Goal: Answer question/provide support: Share knowledge or assist other users

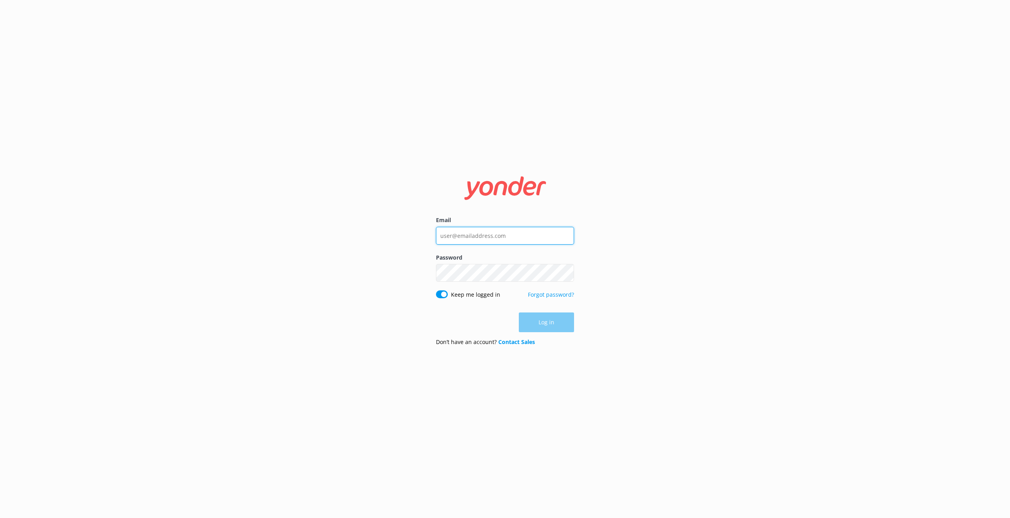
click at [466, 232] on input "Email" at bounding box center [505, 236] width 138 height 18
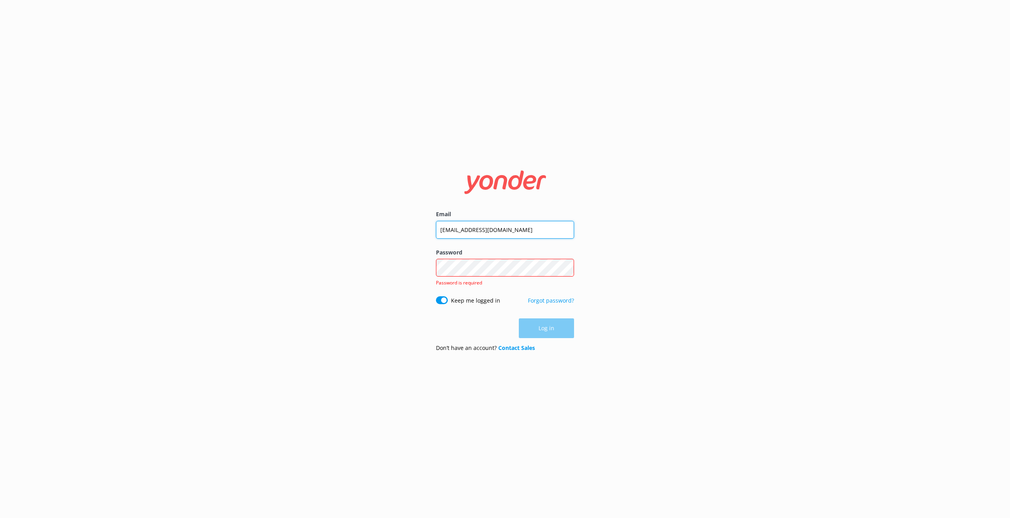
click at [540, 227] on input "[EMAIL_ADDRESS][DOMAIN_NAME]" at bounding box center [505, 230] width 138 height 18
drag, startPoint x: 540, startPoint y: 227, endPoint x: 452, endPoint y: 218, distance: 88.8
click at [452, 218] on div "Email [EMAIL_ADDRESS][DOMAIN_NAME]" at bounding box center [505, 229] width 138 height 38
paste input "[DOMAIN_NAME]"
type input "[EMAIL_ADDRESS][DOMAIN_NAME]"
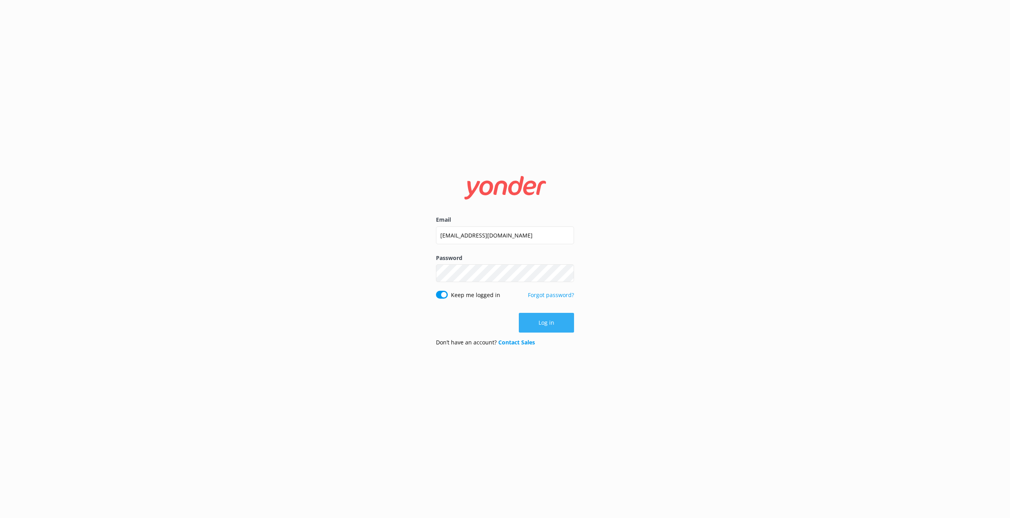
click at [554, 321] on button "Log in" at bounding box center [546, 323] width 55 height 20
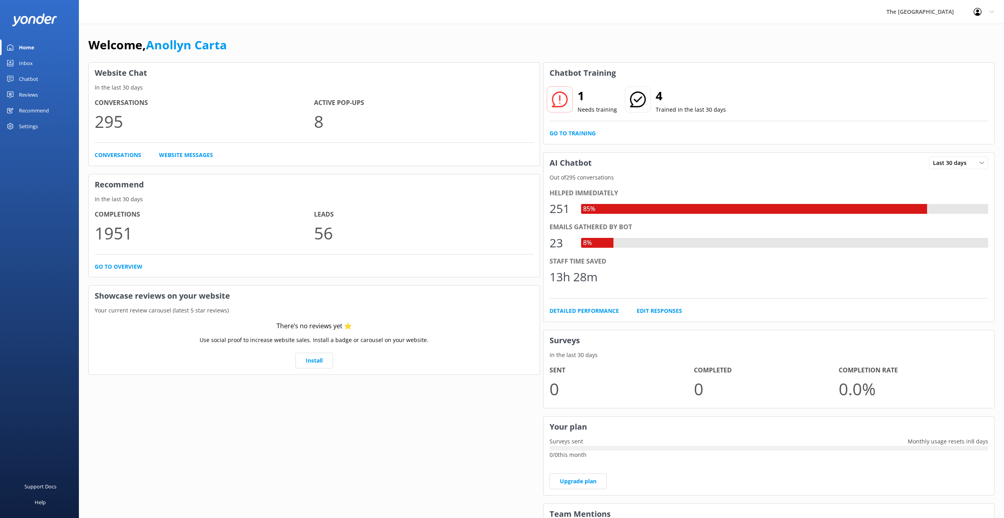
click at [26, 62] on div "Inbox" at bounding box center [26, 63] width 14 height 16
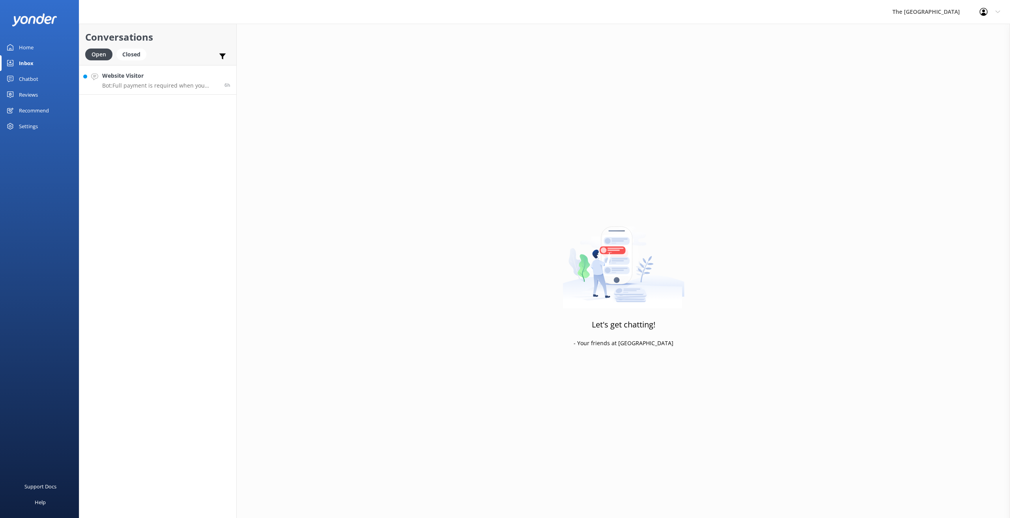
click at [147, 83] on p "Bot: Full payment is required when you make your booking." at bounding box center [160, 85] width 116 height 7
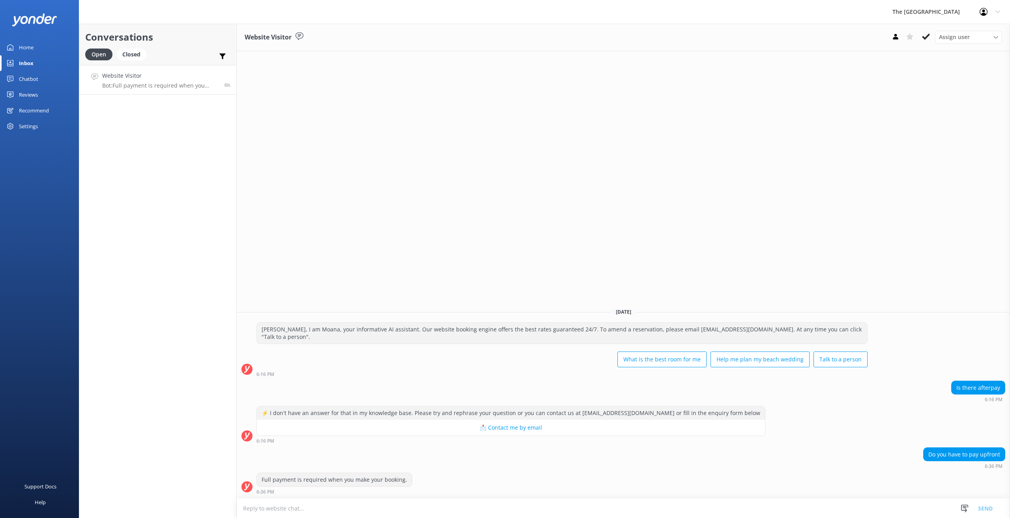
scroll to position [0, 0]
